Goal: Information Seeking & Learning: Learn about a topic

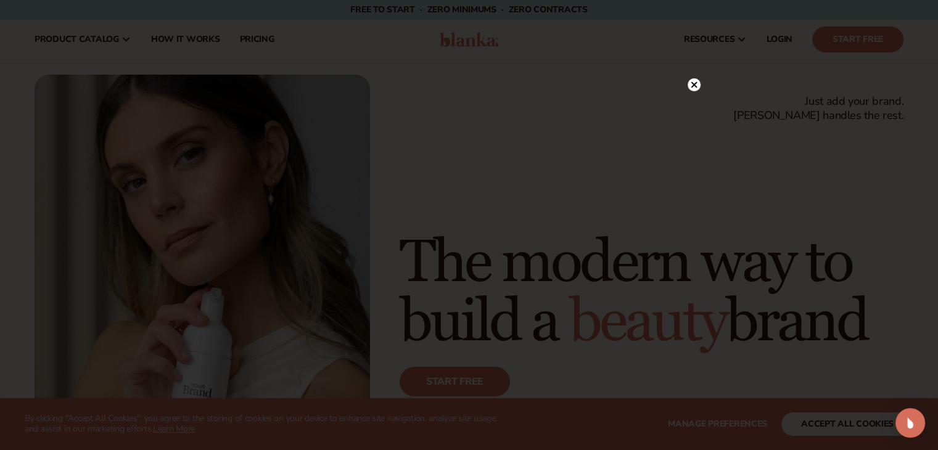
click at [693, 85] on icon at bounding box center [693, 84] width 6 height 6
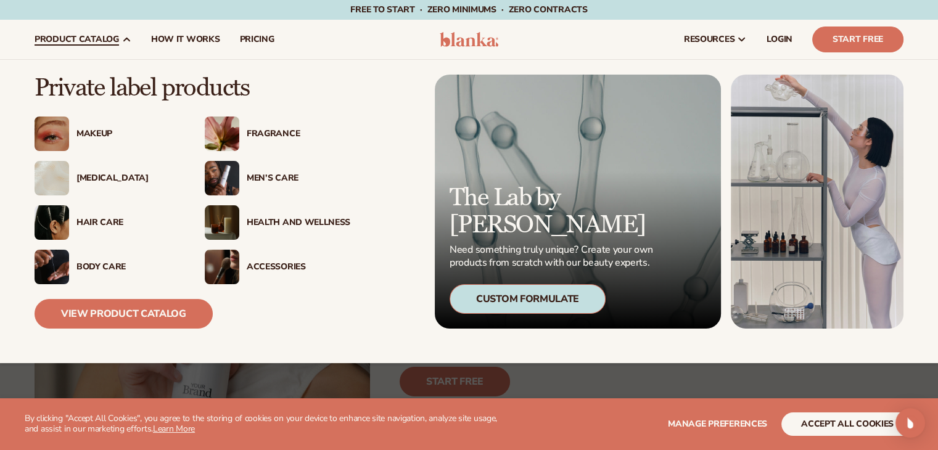
click at [109, 223] on div "Hair Care" at bounding box center [128, 223] width 104 height 10
